Goal: Task Accomplishment & Management: Manage account settings

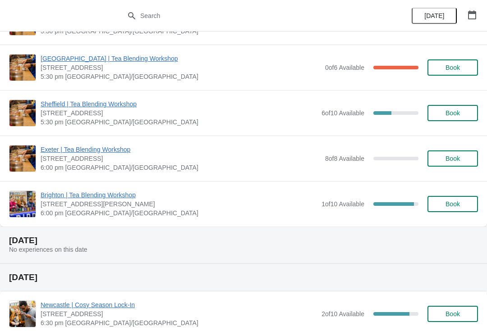
scroll to position [696, 0]
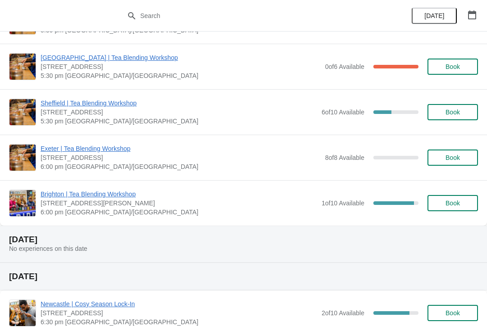
click at [127, 191] on span "Brighton | Tea Blending Workshop" at bounding box center [179, 194] width 276 height 9
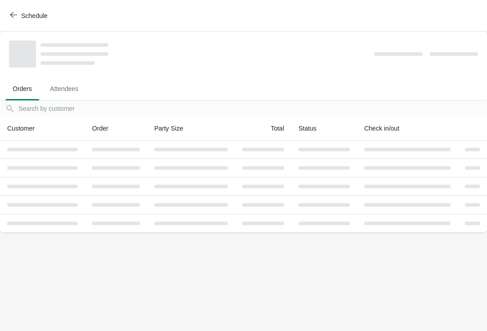
scroll to position [0, 0]
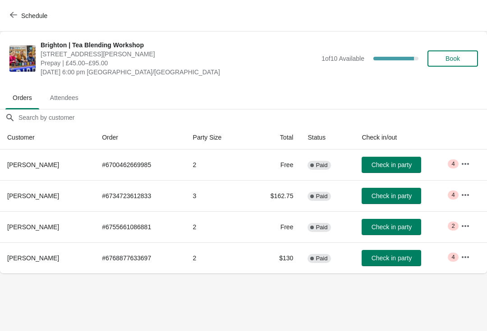
click at [466, 164] on icon "button" at bounding box center [465, 164] width 7 height 2
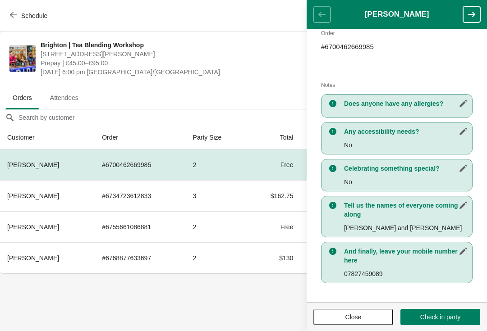
scroll to position [147, 0]
click at [476, 11] on icon "button" at bounding box center [471, 14] width 9 height 9
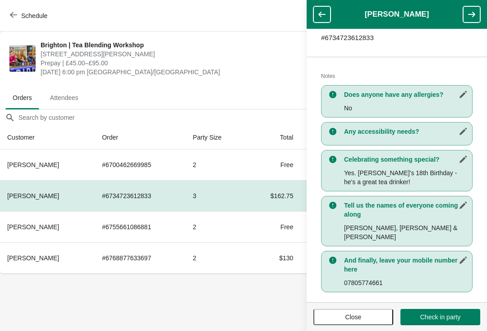
scroll to position [156, 0]
click at [321, 14] on icon "button" at bounding box center [321, 14] width 7 height 5
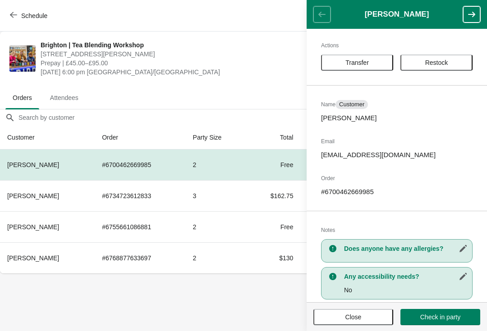
scroll to position [-3, 0]
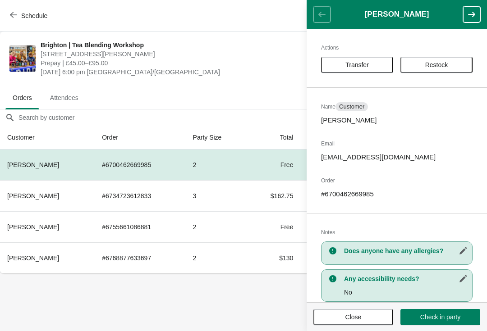
click at [471, 14] on icon "button" at bounding box center [471, 14] width 7 height 5
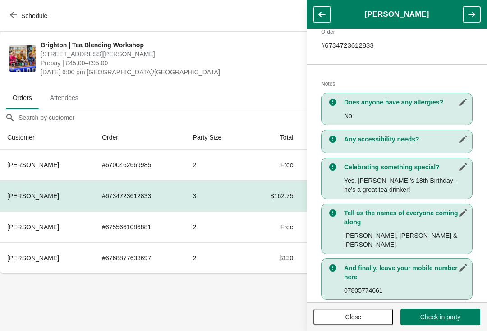
scroll to position [156, 0]
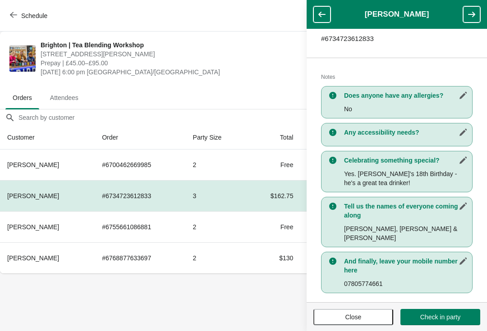
click at [471, 12] on icon "button" at bounding box center [471, 14] width 9 height 9
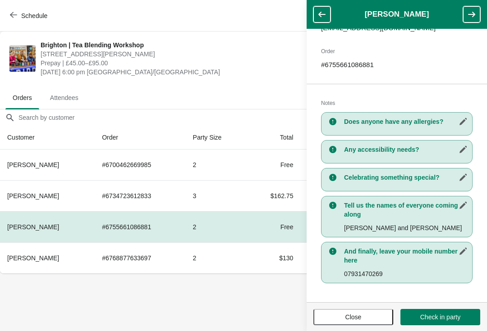
scroll to position [129, 0]
click at [464, 15] on button "button" at bounding box center [471, 14] width 17 height 16
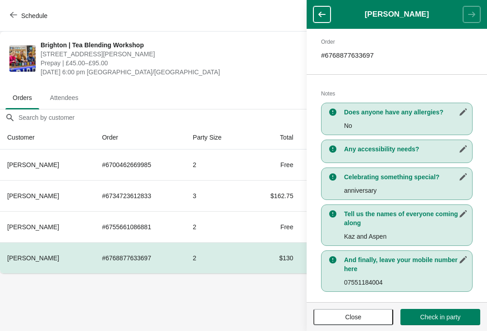
scroll to position [147, 0]
click at [323, 18] on icon "button" at bounding box center [321, 14] width 9 height 9
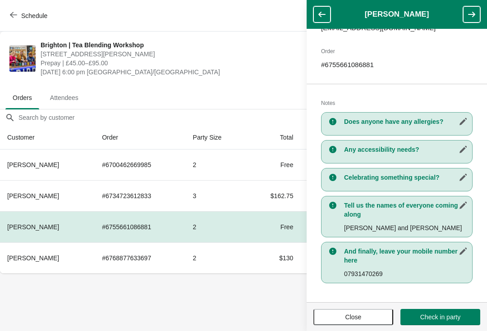
scroll to position [129, 0]
click at [327, 14] on button "button" at bounding box center [321, 14] width 17 height 16
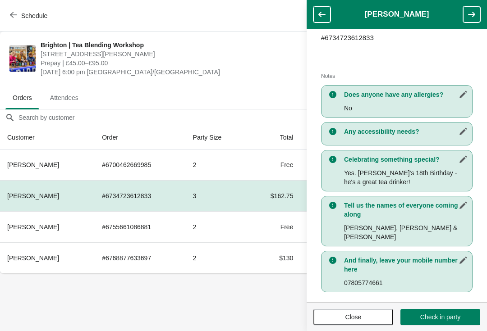
scroll to position [156, 0]
click at [326, 9] on button "button" at bounding box center [321, 14] width 17 height 16
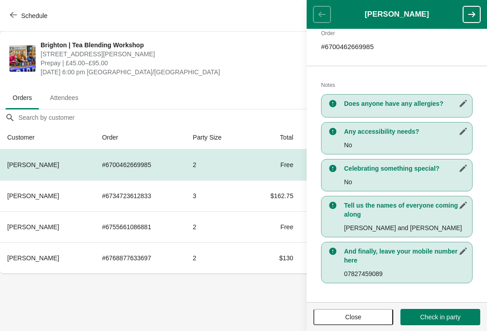
scroll to position [147, 0]
click at [468, 14] on icon "button" at bounding box center [471, 14] width 9 height 9
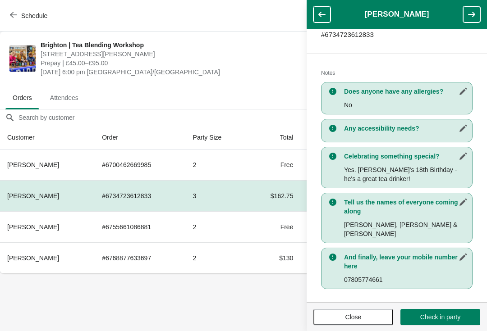
scroll to position [158, 0]
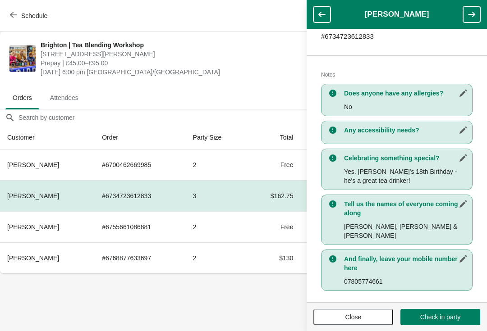
click at [471, 19] on button "button" at bounding box center [471, 14] width 17 height 16
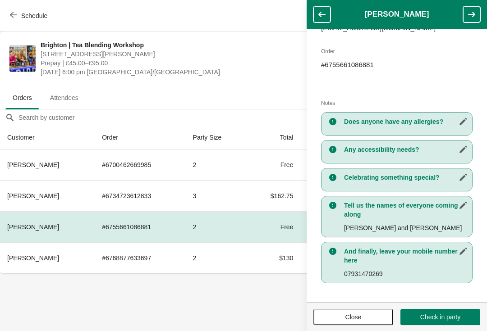
scroll to position [129, 0]
click at [468, 14] on icon "button" at bounding box center [471, 14] width 9 height 9
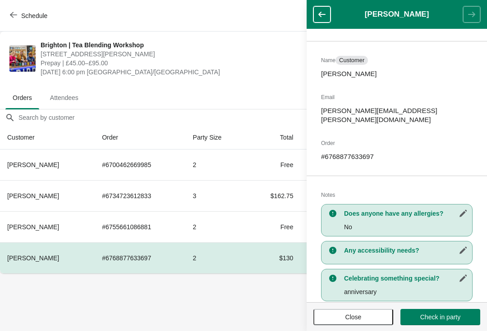
scroll to position [47, 0]
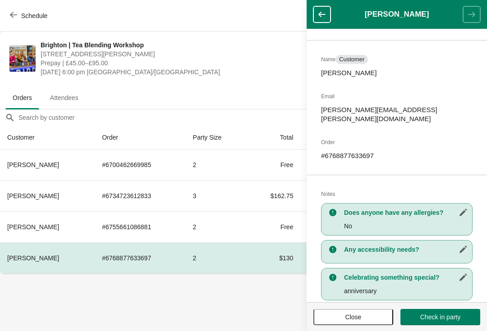
click at [321, 19] on button "button" at bounding box center [321, 14] width 17 height 16
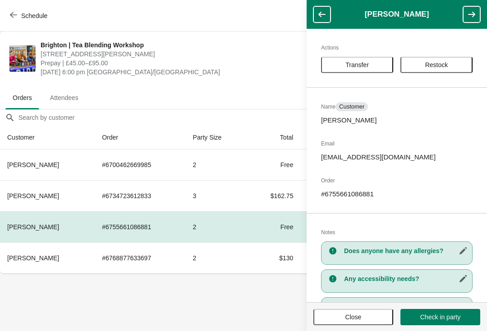
click at [325, 19] on button "button" at bounding box center [321, 14] width 17 height 16
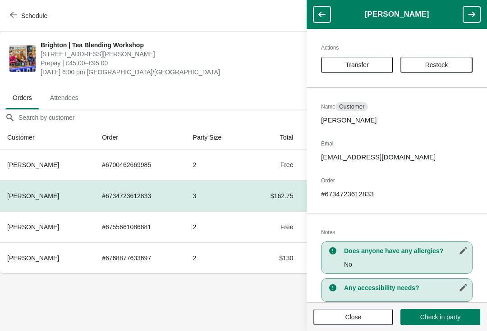
click at [314, 17] on button "button" at bounding box center [321, 14] width 17 height 16
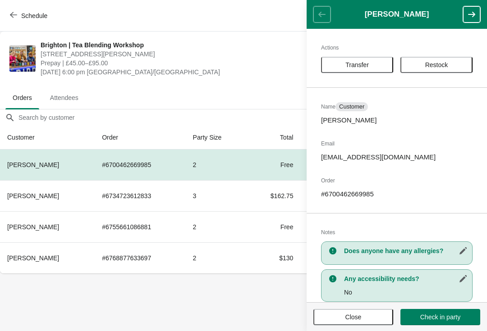
click at [326, 19] on header "[PERSON_NAME]" at bounding box center [397, 14] width 180 height 29
click at [469, 18] on icon "button" at bounding box center [471, 14] width 9 height 9
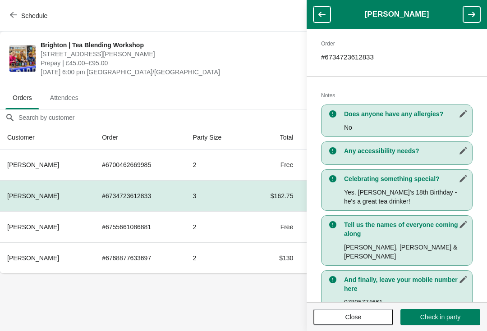
scroll to position [141, 0]
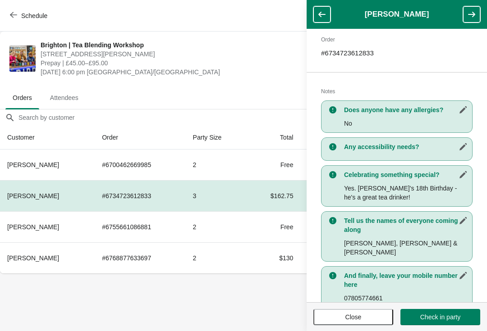
click at [468, 10] on icon "button" at bounding box center [471, 14] width 9 height 9
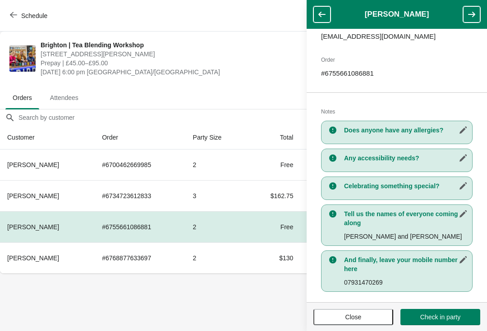
scroll to position [121, 0]
click at [469, 20] on button "button" at bounding box center [471, 14] width 17 height 16
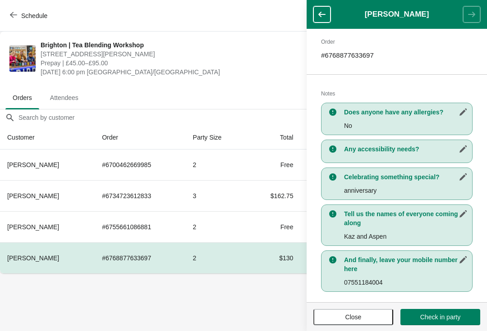
scroll to position [147, 0]
click at [257, 174] on td "Free" at bounding box center [273, 165] width 53 height 31
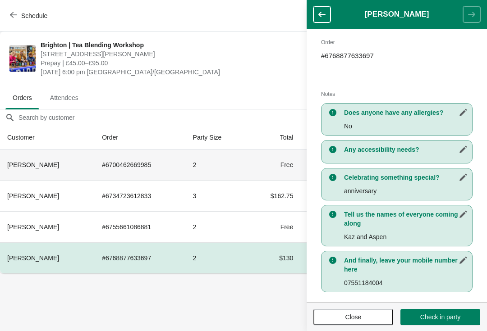
click at [264, 151] on td "Free" at bounding box center [273, 165] width 53 height 31
click at [320, 17] on icon "button" at bounding box center [321, 14] width 9 height 9
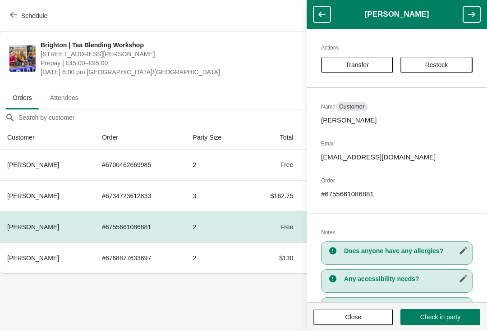
click at [326, 20] on button "button" at bounding box center [321, 14] width 17 height 16
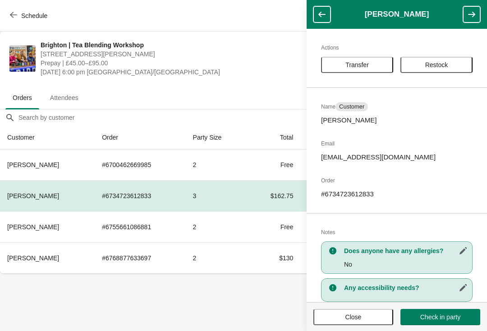
click at [323, 18] on icon "button" at bounding box center [321, 14] width 9 height 9
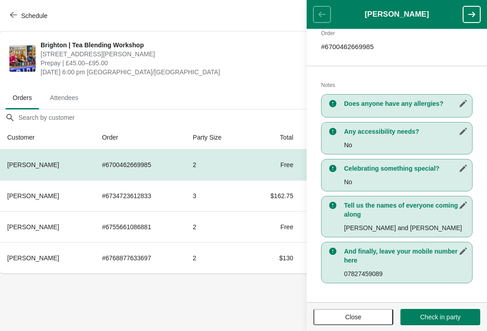
click at [473, 18] on icon "button" at bounding box center [471, 14] width 9 height 9
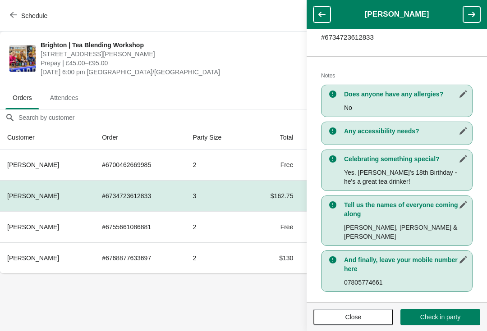
scroll to position [156, 0]
click at [476, 12] on button "button" at bounding box center [471, 14] width 17 height 16
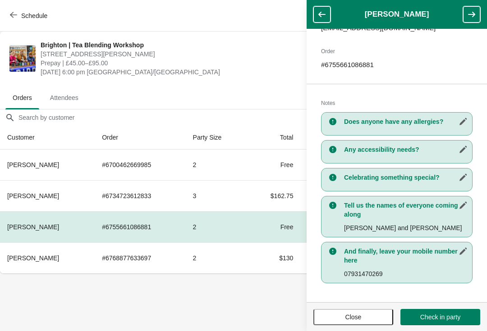
scroll to position [129, 0]
click at [470, 13] on icon "button" at bounding box center [471, 14] width 9 height 9
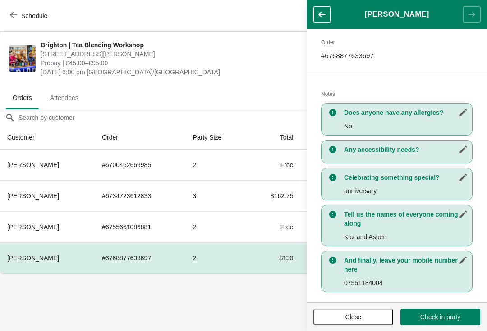
scroll to position [147, 0]
click at [225, 147] on th "Party Size" at bounding box center [217, 138] width 62 height 24
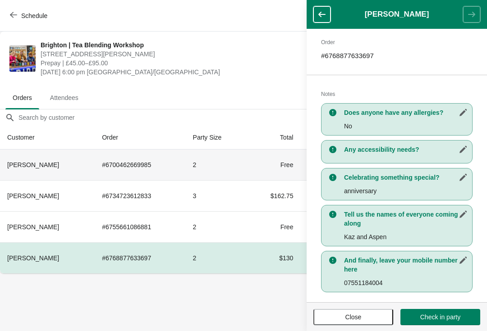
click at [234, 173] on td "2" at bounding box center [217, 165] width 62 height 31
click at [329, 17] on button "button" at bounding box center [321, 14] width 17 height 16
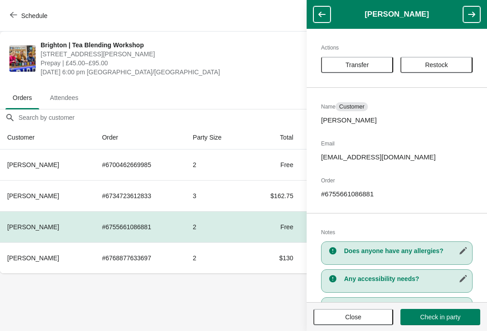
click at [328, 13] on button "button" at bounding box center [321, 14] width 17 height 16
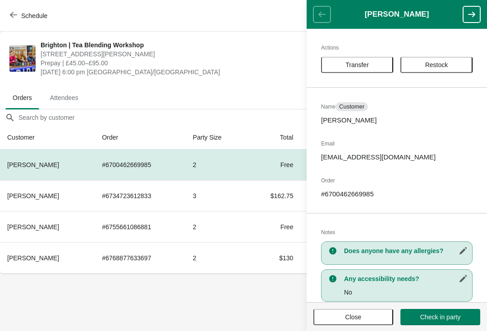
click at [322, 21] on header "[PERSON_NAME]" at bounding box center [397, 14] width 180 height 29
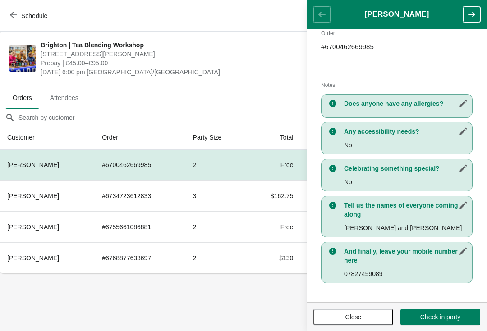
click at [469, 17] on icon "button" at bounding box center [471, 14] width 9 height 9
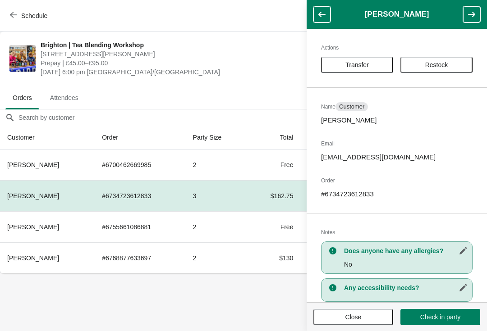
scroll to position [0, 0]
click at [446, 67] on span "Restock" at bounding box center [436, 64] width 23 height 7
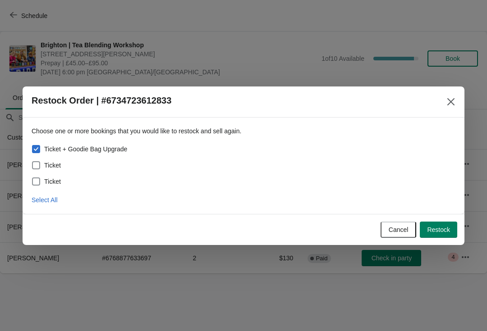
click at [453, 101] on icon "Close" at bounding box center [450, 101] width 9 height 9
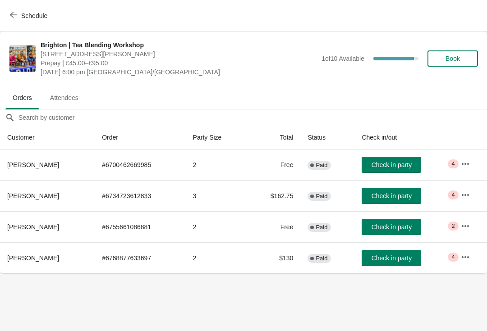
click at [464, 197] on icon "button" at bounding box center [465, 195] width 9 height 9
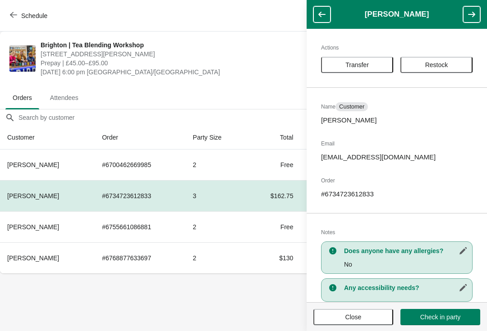
click at [448, 66] on span "Restock" at bounding box center [436, 64] width 23 height 7
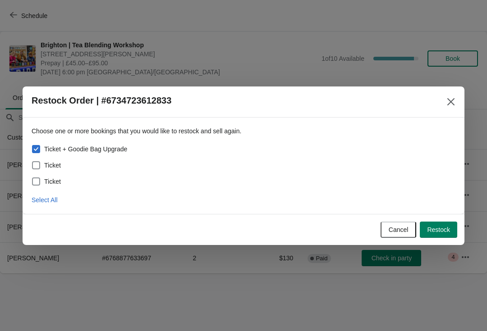
click at [446, 102] on button "Close" at bounding box center [451, 102] width 16 height 16
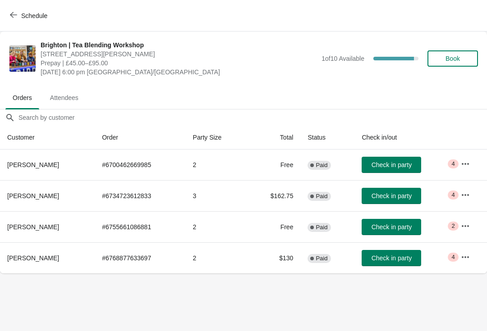
click at [458, 201] on button "button" at bounding box center [465, 195] width 16 height 16
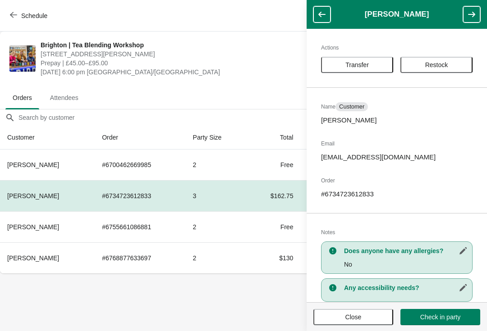
click at [248, 293] on body "Schedule Brighton | Tea Blending Workshop 41 Gardner Street, Brighton BN1 1UN P…" at bounding box center [243, 165] width 487 height 331
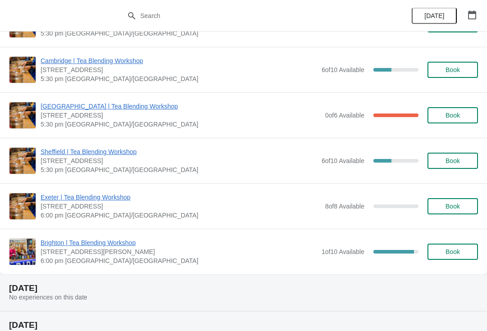
scroll to position [658, 0]
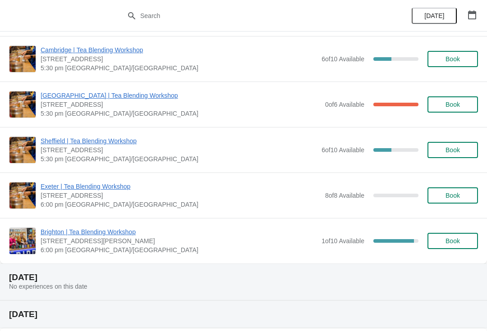
click at [174, 242] on span "[STREET_ADDRESS][PERSON_NAME]" at bounding box center [179, 241] width 276 height 9
click at [117, 228] on span "Brighton | Tea Blending Workshop" at bounding box center [179, 232] width 276 height 9
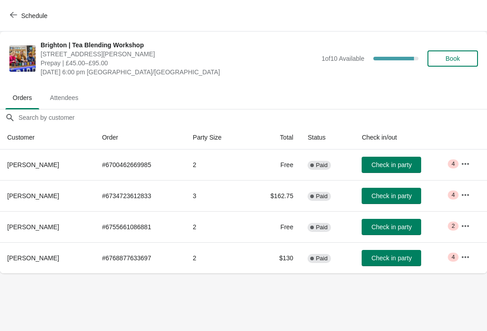
click at [454, 227] on span "2" at bounding box center [452, 226] width 3 height 7
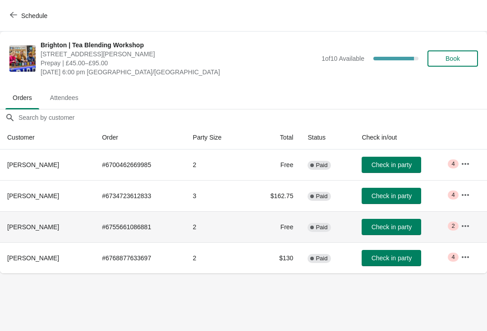
click at [464, 226] on icon "button" at bounding box center [465, 226] width 7 height 2
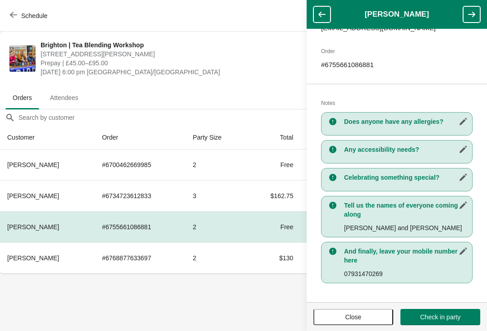
scroll to position [129, 0]
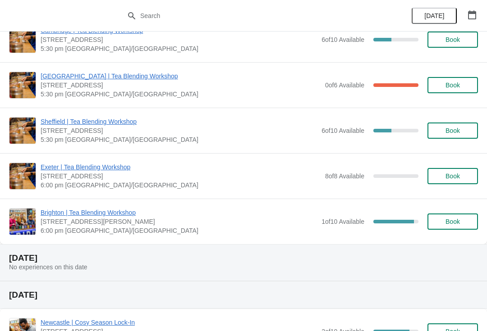
scroll to position [682, 0]
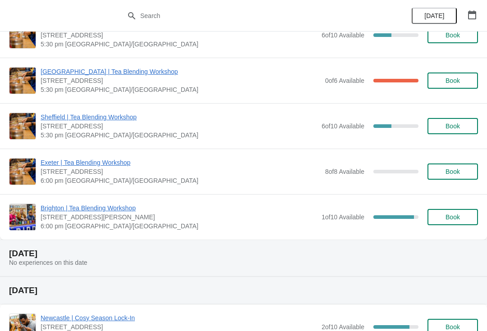
click at [131, 220] on span "[STREET_ADDRESS][PERSON_NAME]" at bounding box center [179, 217] width 276 height 9
click at [133, 219] on span "[STREET_ADDRESS][PERSON_NAME]" at bounding box center [179, 217] width 276 height 9
click at [115, 207] on span "Brighton | Tea Blending Workshop" at bounding box center [179, 208] width 276 height 9
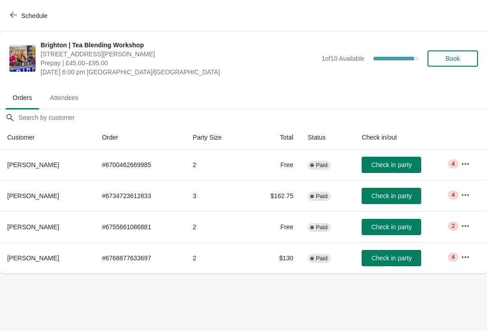
click at [467, 255] on icon "button" at bounding box center [465, 257] width 9 height 9
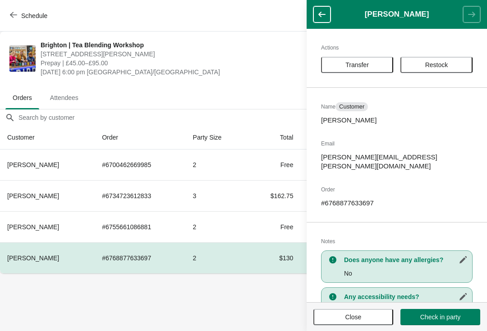
scroll to position [0, 0]
click at [444, 61] on span "Restock" at bounding box center [436, 64] width 23 height 7
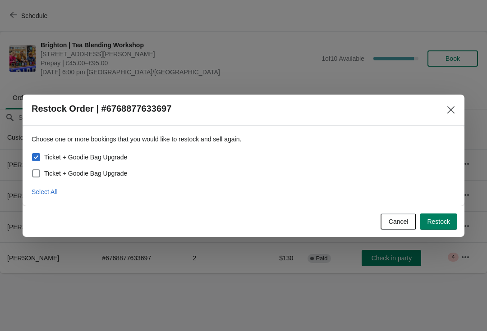
click at [454, 105] on button "Close" at bounding box center [451, 110] width 16 height 16
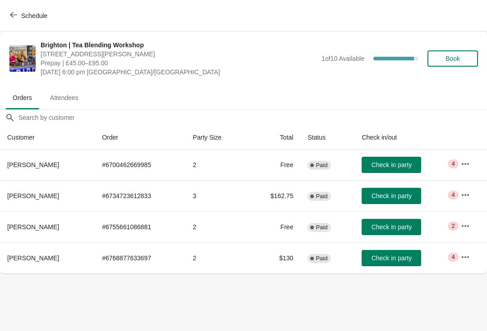
click at [468, 260] on icon "button" at bounding box center [465, 257] width 9 height 9
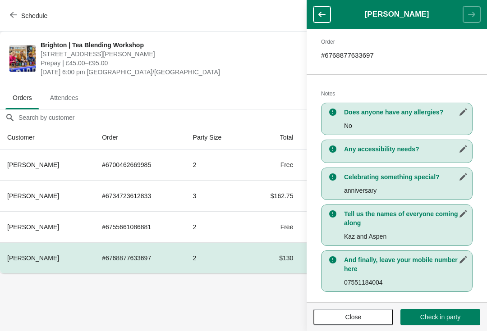
scroll to position [147, 0]
click at [321, 20] on button "button" at bounding box center [321, 14] width 17 height 16
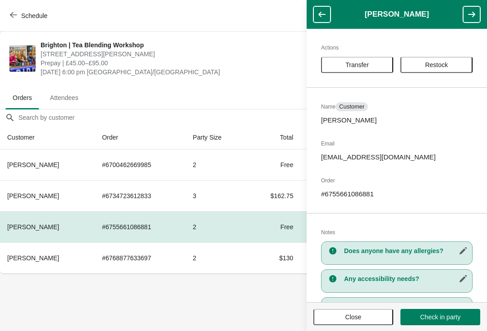
click at [315, 13] on button "button" at bounding box center [321, 14] width 17 height 16
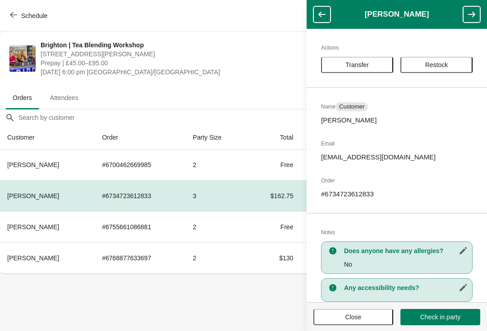
click at [313, 15] on button "button" at bounding box center [321, 14] width 17 height 16
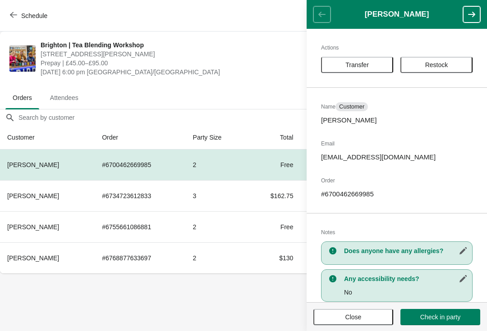
click at [318, 17] on header "[PERSON_NAME]" at bounding box center [397, 14] width 180 height 29
click at [446, 61] on span "Restock" at bounding box center [436, 64] width 23 height 7
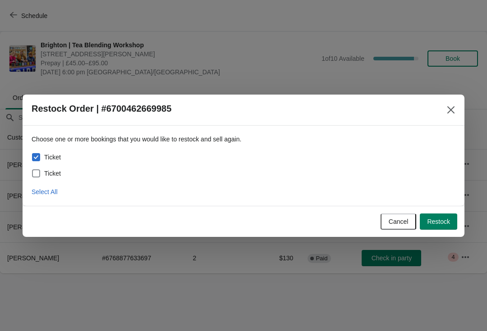
click at [450, 110] on icon "Close" at bounding box center [450, 109] width 7 height 7
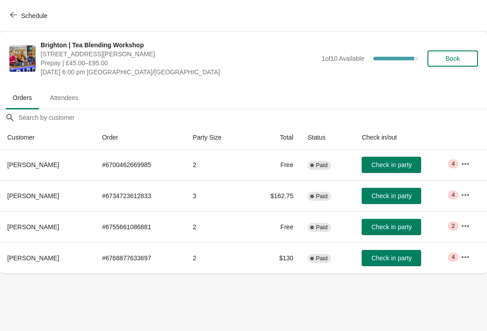
click at [466, 193] on icon "button" at bounding box center [465, 195] width 9 height 9
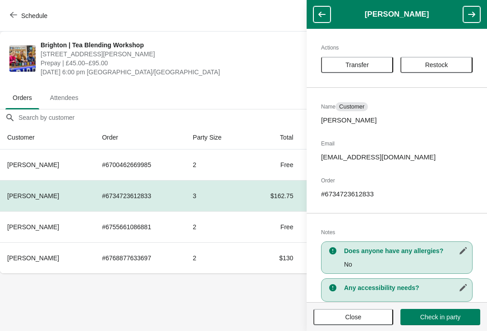
click at [448, 63] on span "Restock" at bounding box center [436, 64] width 23 height 7
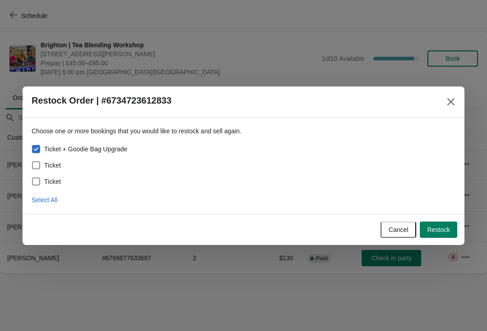
click at [448, 101] on icon "Close" at bounding box center [450, 101] width 9 height 9
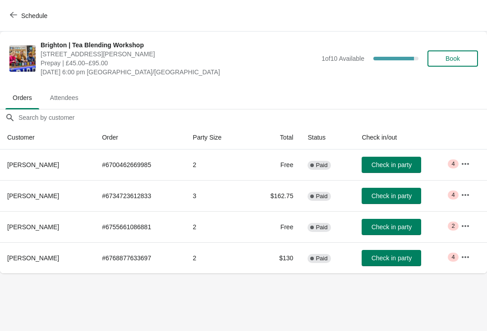
click at [464, 224] on icon "button" at bounding box center [465, 226] width 9 height 9
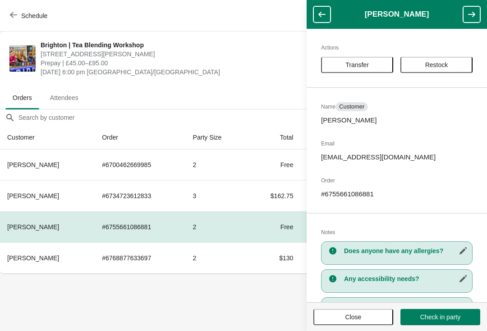
scroll to position [0, 0]
click at [449, 64] on span "Restock" at bounding box center [436, 64] width 56 height 7
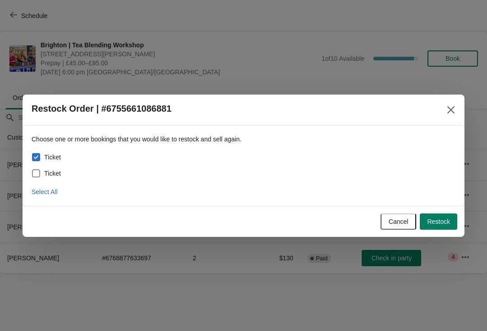
click at [453, 110] on icon "Close" at bounding box center [450, 110] width 9 height 9
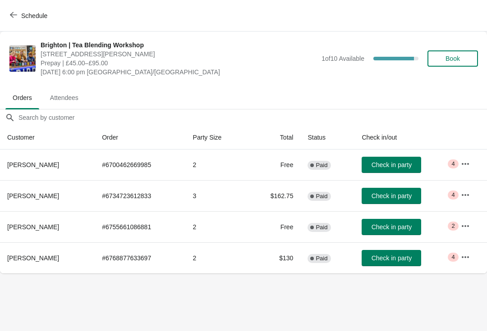
click at [467, 260] on icon "button" at bounding box center [465, 257] width 9 height 9
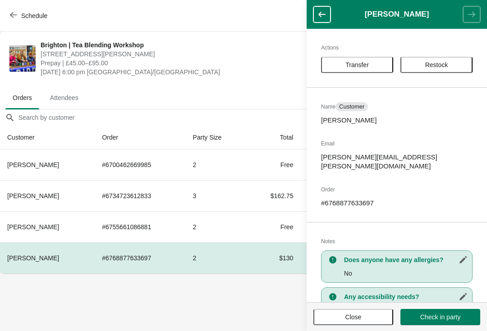
click at [457, 68] on span "Restock" at bounding box center [436, 64] width 56 height 7
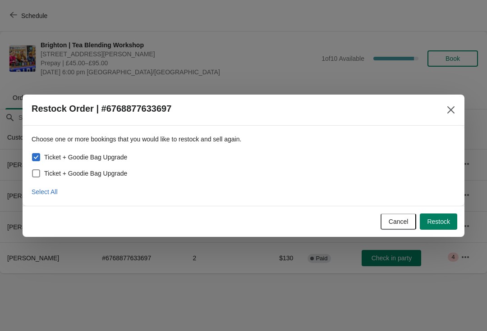
click at [451, 113] on icon "Close" at bounding box center [450, 110] width 9 height 9
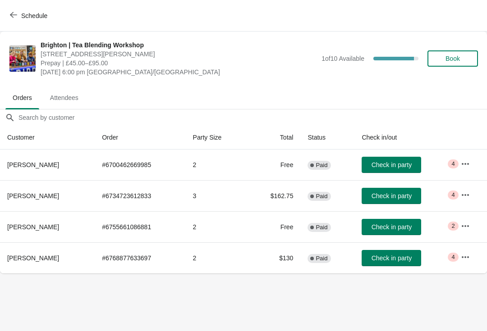
click at [459, 166] on button "button" at bounding box center [465, 164] width 16 height 16
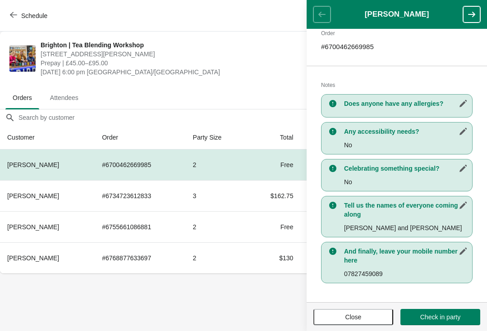
scroll to position [147, 0]
